Goal: Transaction & Acquisition: Purchase product/service

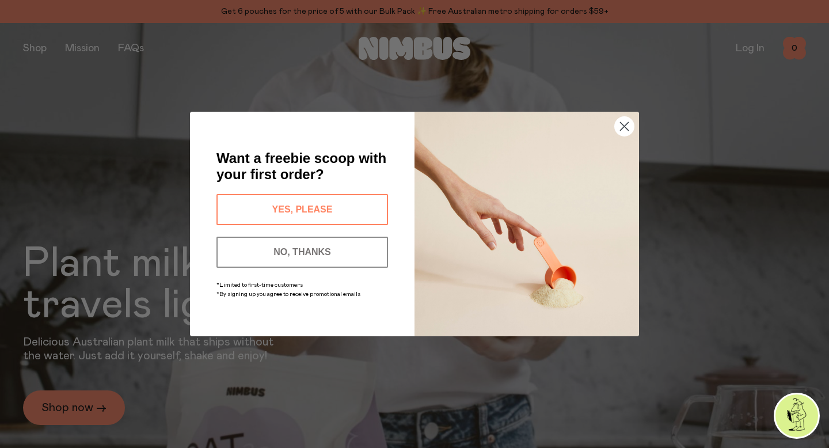
click at [343, 204] on button "YES, PLEASE" at bounding box center [302, 209] width 172 height 31
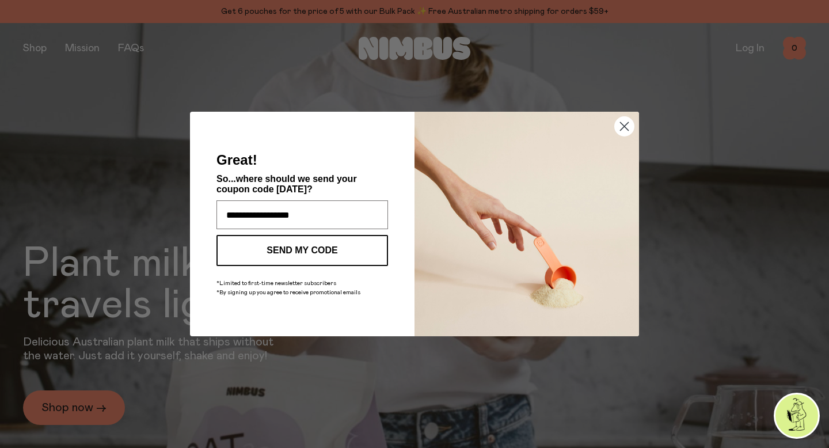
type input "**********"
click at [307, 244] on button "SEND MY CODE" at bounding box center [302, 250] width 172 height 31
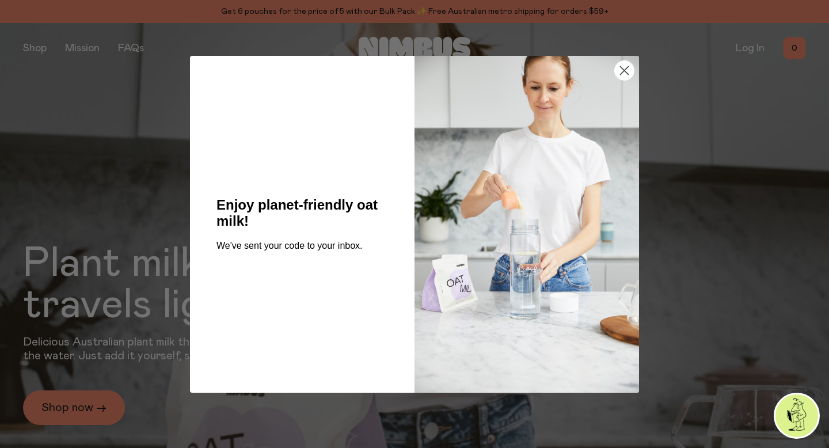
click at [272, 208] on span "Enjoy planet-friendly oat milk!" at bounding box center [296, 213] width 161 height 32
click at [629, 71] on circle "Close dialog" at bounding box center [624, 69] width 19 height 19
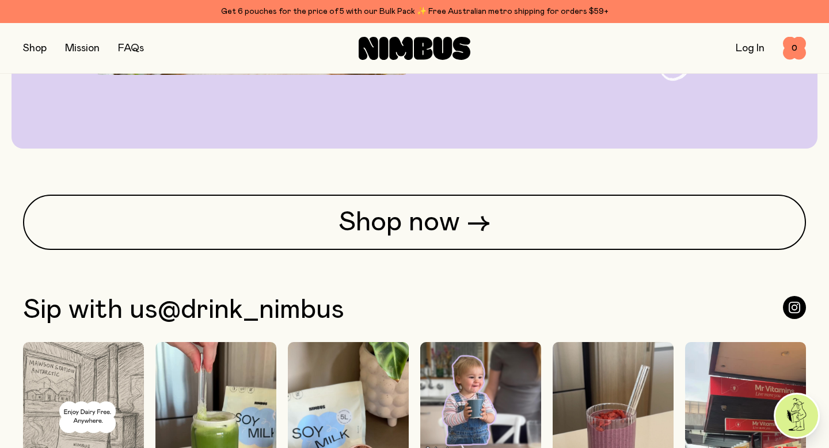
scroll to position [2824, 0]
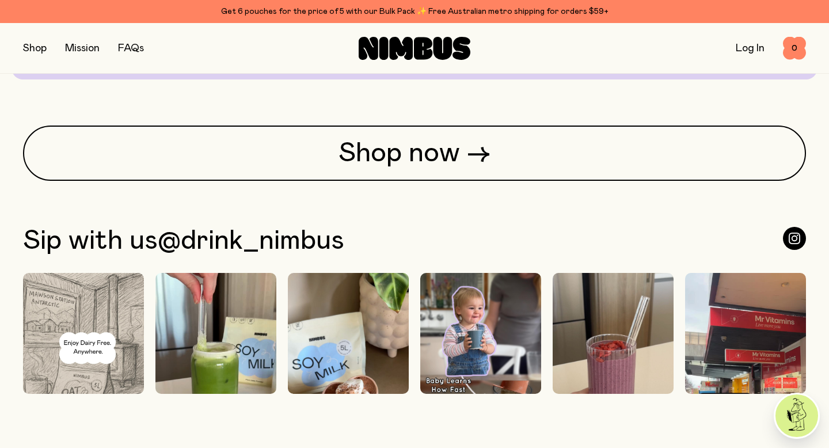
click at [805, 411] on img at bounding box center [797, 415] width 43 height 43
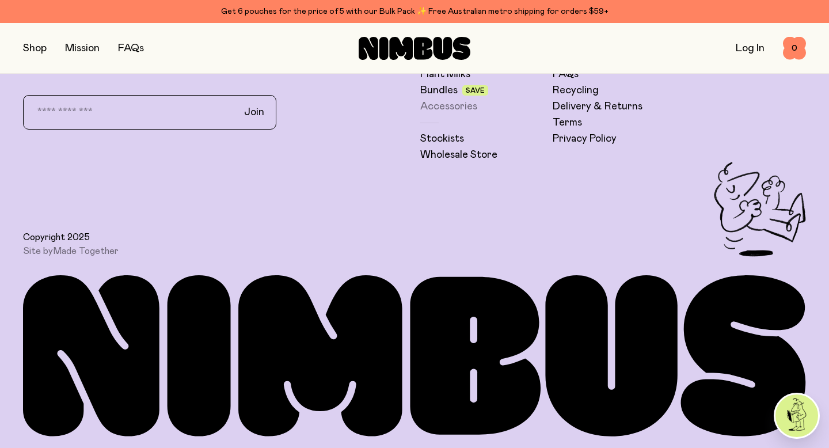
scroll to position [3205, 0]
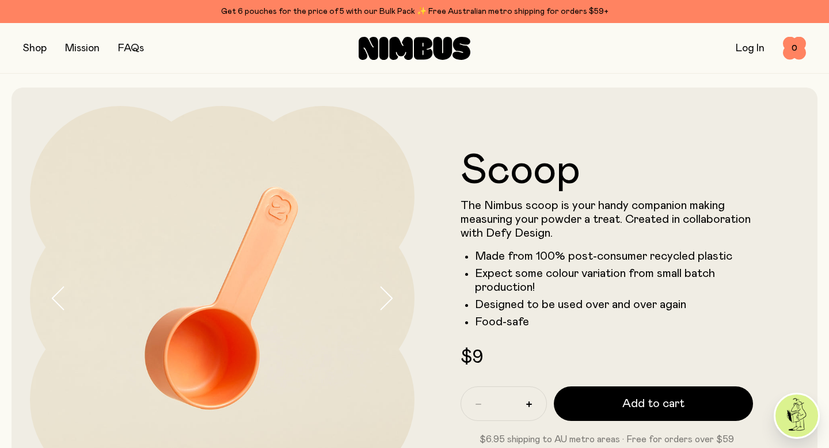
click at [27, 50] on button "button" at bounding box center [35, 48] width 24 height 16
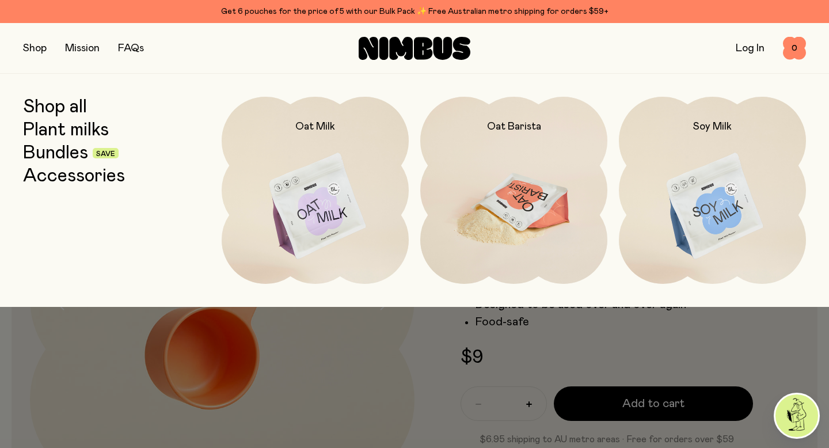
click at [534, 198] on img at bounding box center [513, 207] width 187 height 220
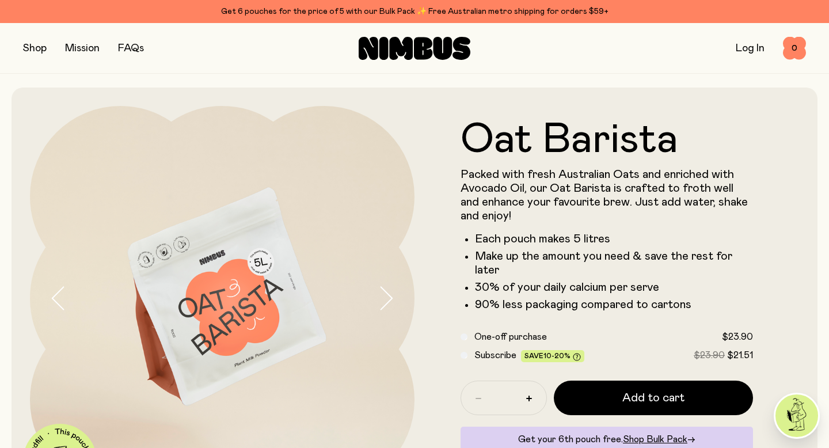
click at [136, 51] on link "FAQs" at bounding box center [131, 48] width 26 height 10
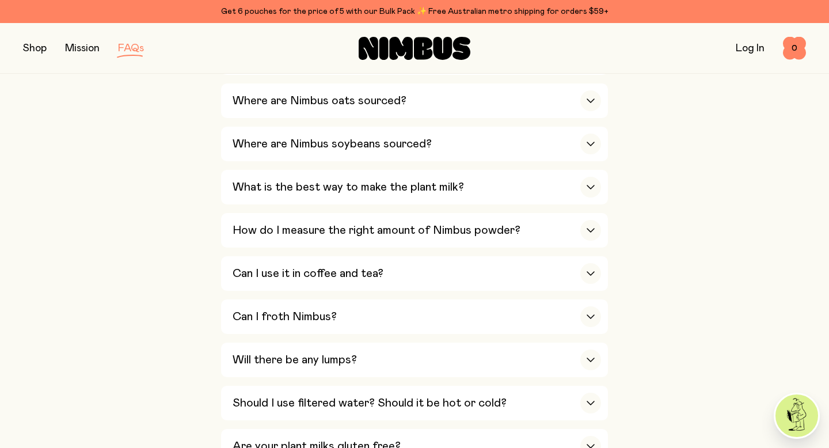
scroll to position [350, 0]
click at [272, 269] on h3 "Can I use it in coffee and tea?" at bounding box center [308, 272] width 151 height 14
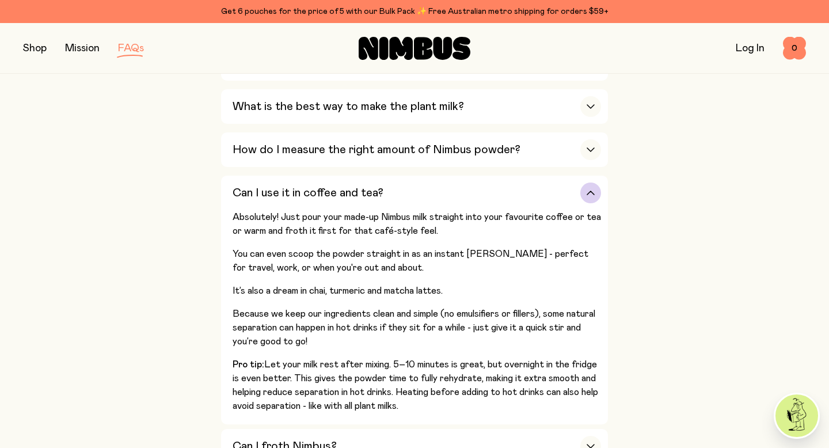
scroll to position [434, 0]
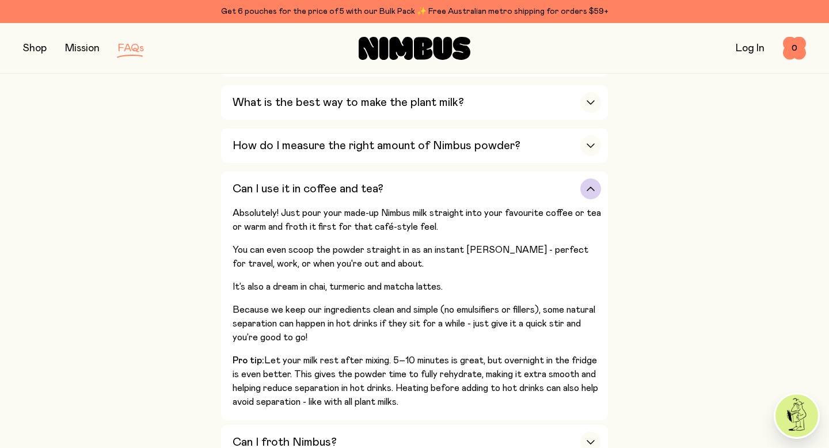
click at [315, 200] on div "Can I use it in coffee and tea?" at bounding box center [417, 189] width 368 height 35
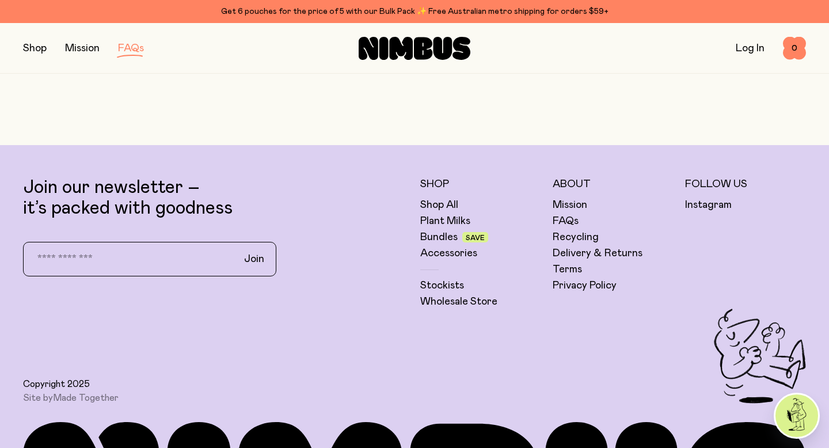
scroll to position [2221, 0]
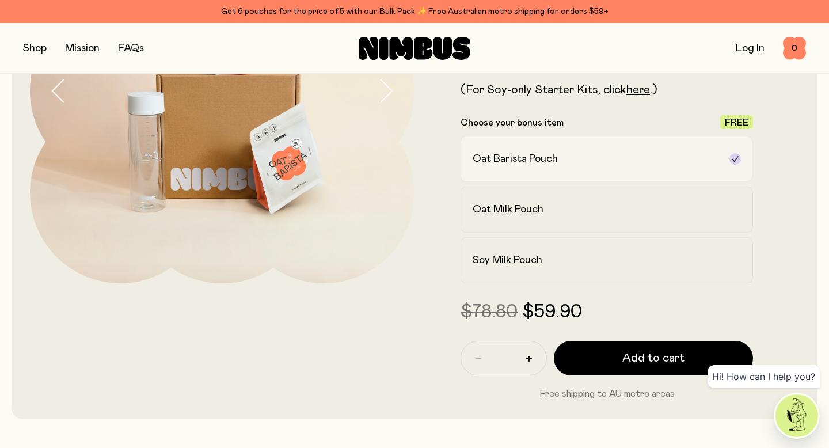
scroll to position [212, 0]
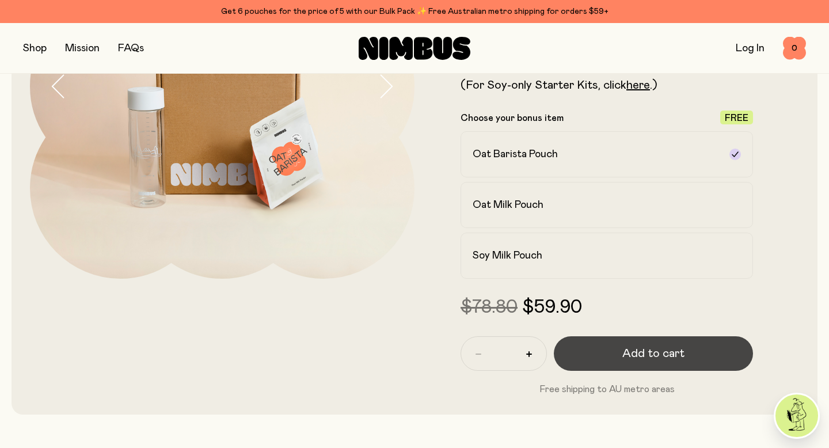
click at [643, 348] on span "Add to cart" at bounding box center [653, 353] width 62 height 16
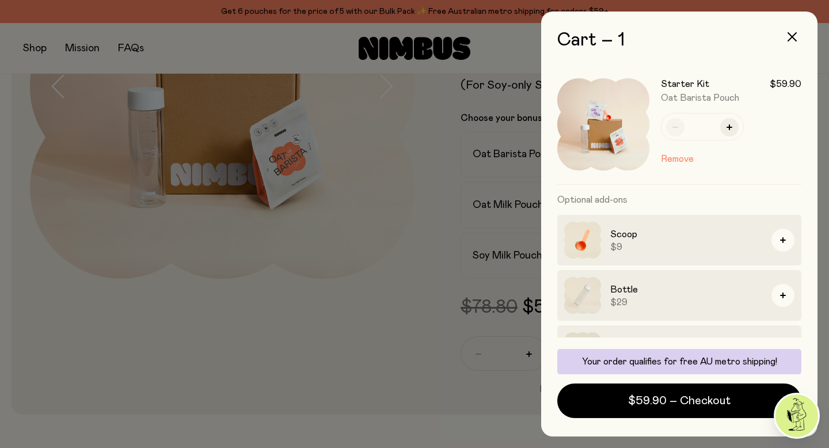
click at [500, 265] on div at bounding box center [414, 224] width 829 height 448
